Goal: Information Seeking & Learning: Learn about a topic

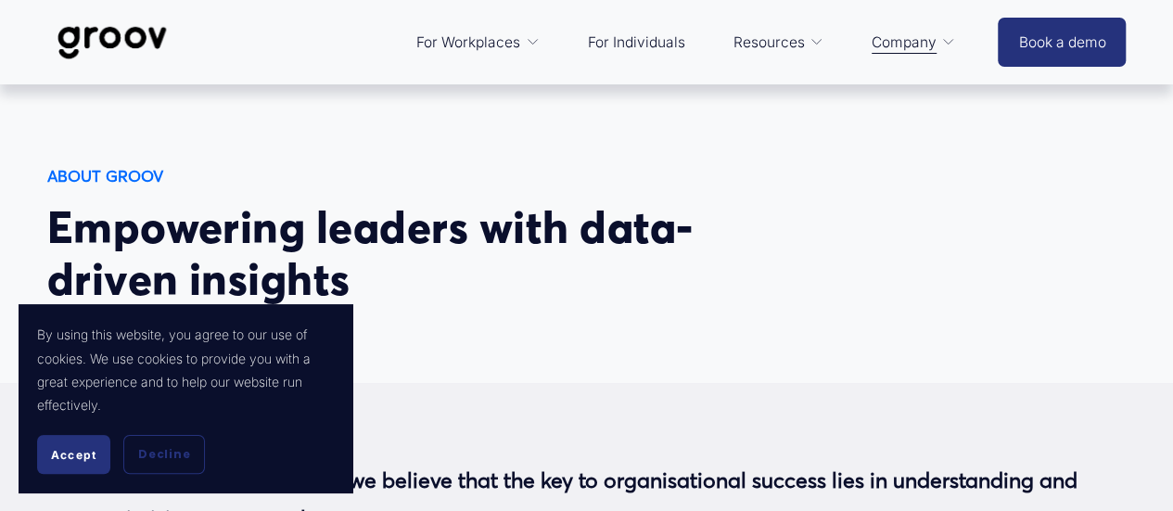
click at [89, 457] on span "Accept" at bounding box center [73, 455] width 45 height 14
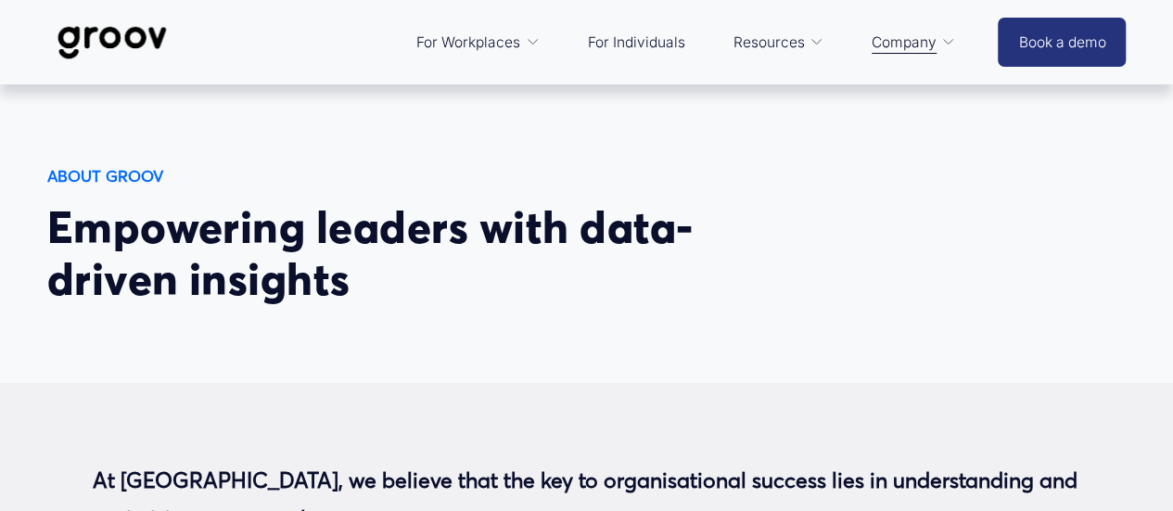
click at [117, 29] on img at bounding box center [112, 42] width 131 height 61
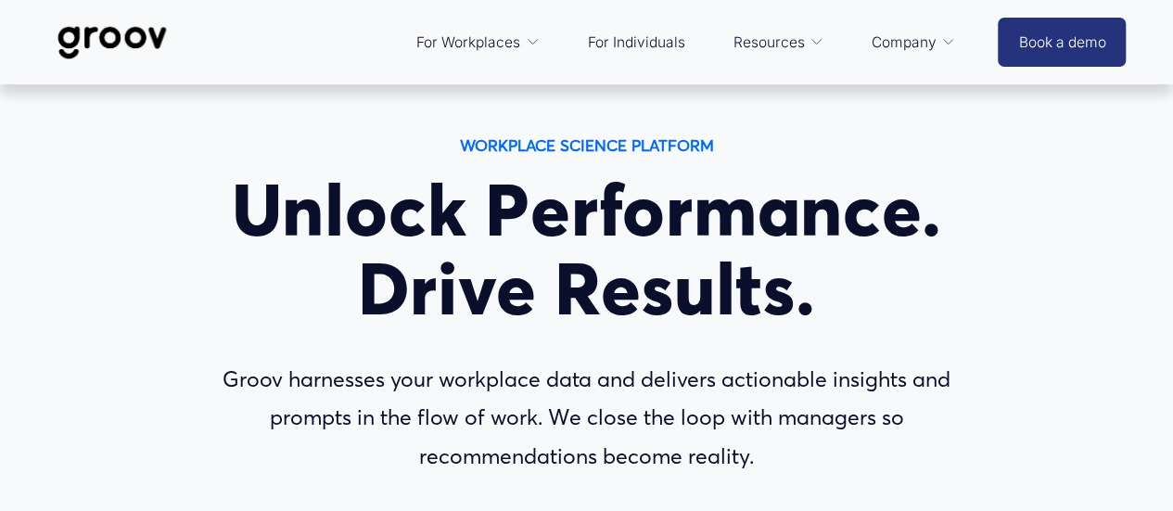
click at [0, 0] on span "Services" at bounding box center [0, 0] width 0 height 0
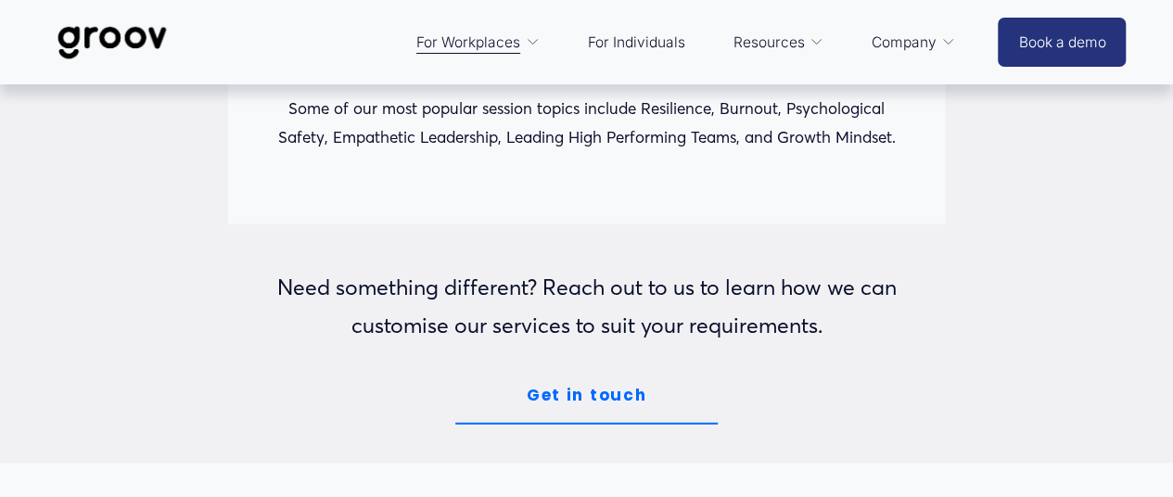
scroll to position [2039, 0]
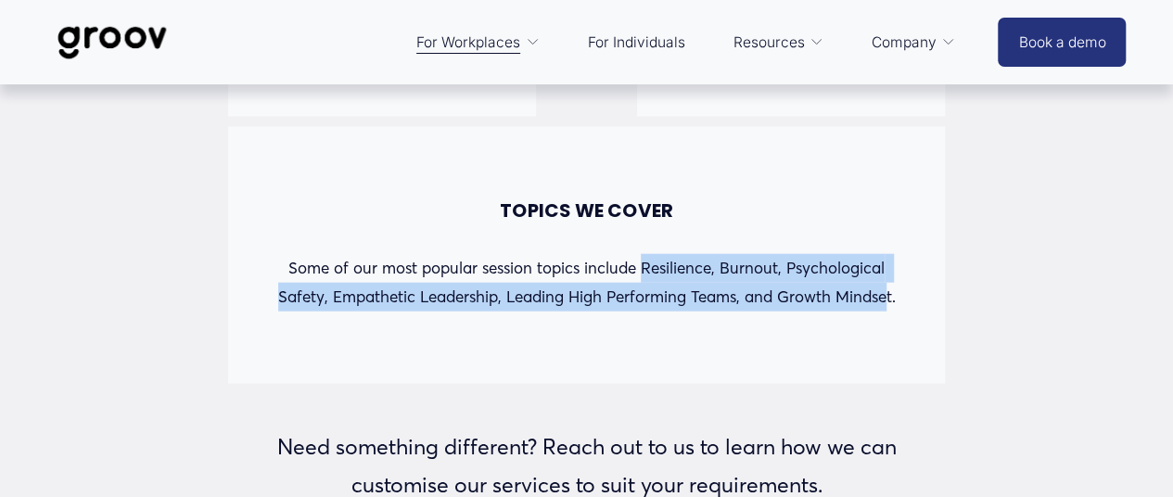
drag, startPoint x: 864, startPoint y: 310, endPoint x: 640, endPoint y: 293, distance: 224.9
click at [640, 293] on p "Some of our most popular session topics include Resilience, Burnout, Psychologi…" at bounding box center [587, 282] width 630 height 57
click at [884, 337] on div "TOPICS WE COVER Some of our most popular session topics include Resilience, Bur…" at bounding box center [586, 255] width 716 height 257
drag, startPoint x: 899, startPoint y: 312, endPoint x: 643, endPoint y: 286, distance: 257.2
click at [643, 286] on p "Some of our most popular session topics include Resilience, Burnout, Psychologi…" at bounding box center [587, 282] width 630 height 57
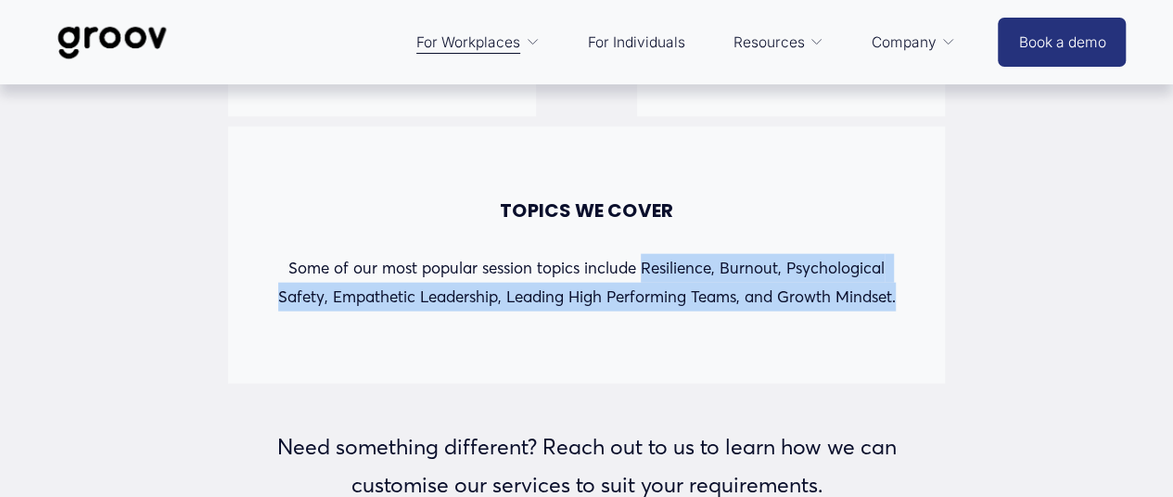
click at [916, 311] on div "TOPICS WE COVER Some of our most popular session topics include Resilience, Bur…" at bounding box center [586, 255] width 716 height 257
